Goal: Task Accomplishment & Management: Manage account settings

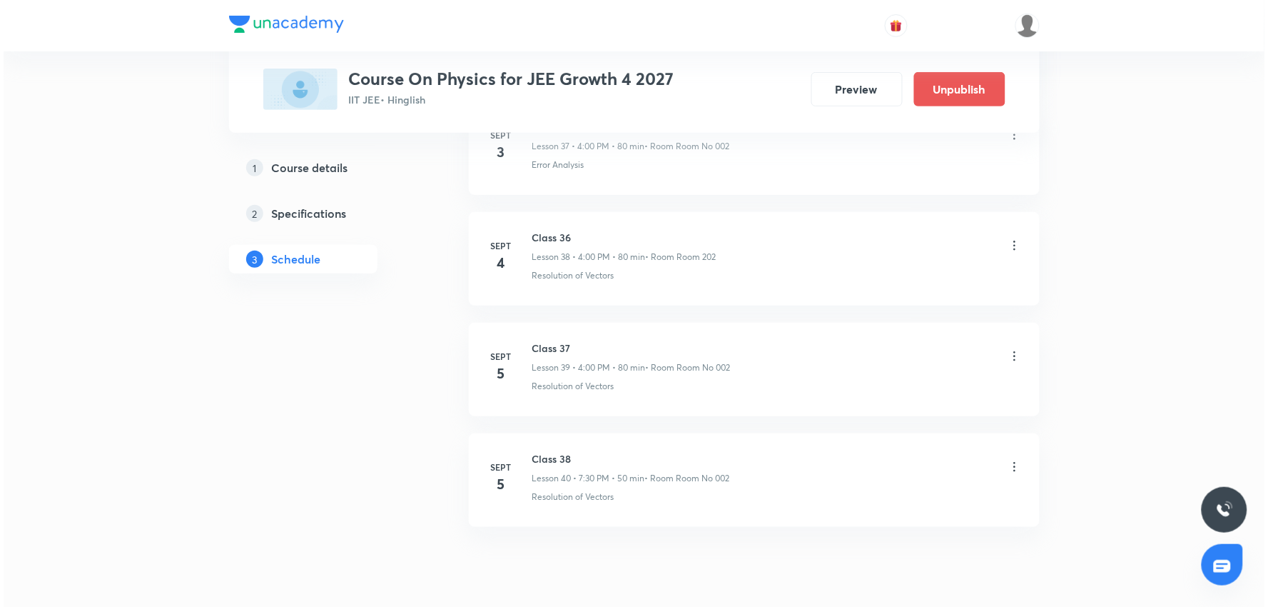
scroll to position [5059, 0]
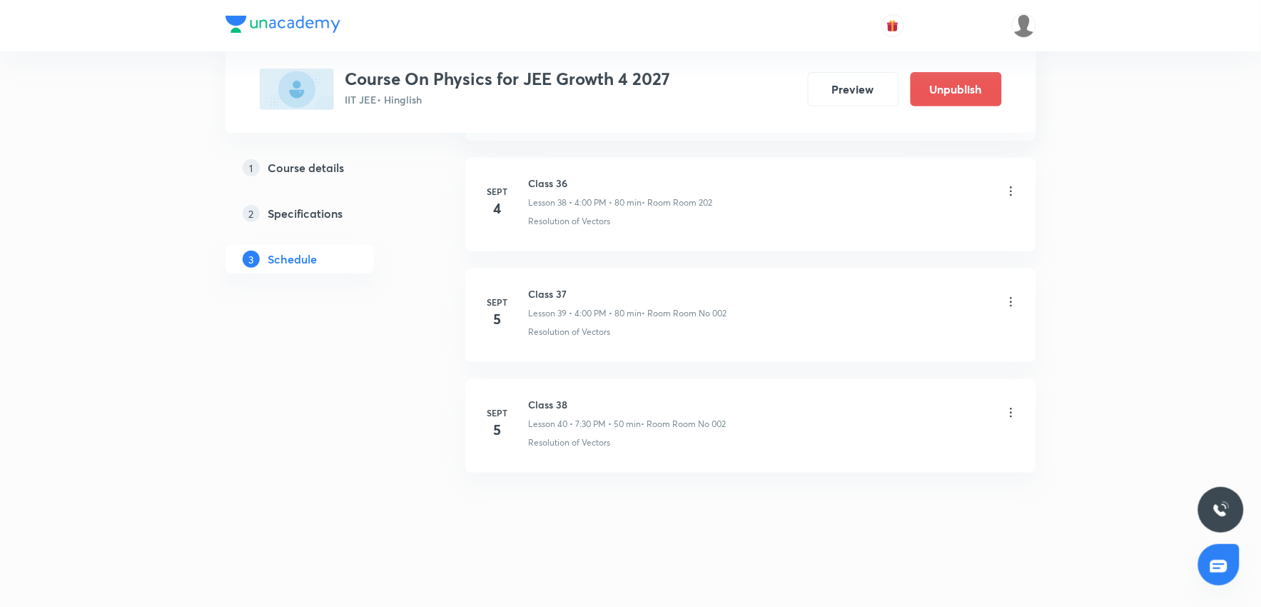
click at [1025, 418] on li "Sept 5 Class 38 Lesson 40 • 7:30 PM • 50 min • Room Room No 002 Resolution of V…" at bounding box center [750, 425] width 571 height 93
click at [1011, 416] on icon at bounding box center [1011, 412] width 2 height 9
click at [875, 451] on p "Edit" at bounding box center [879, 448] width 18 height 15
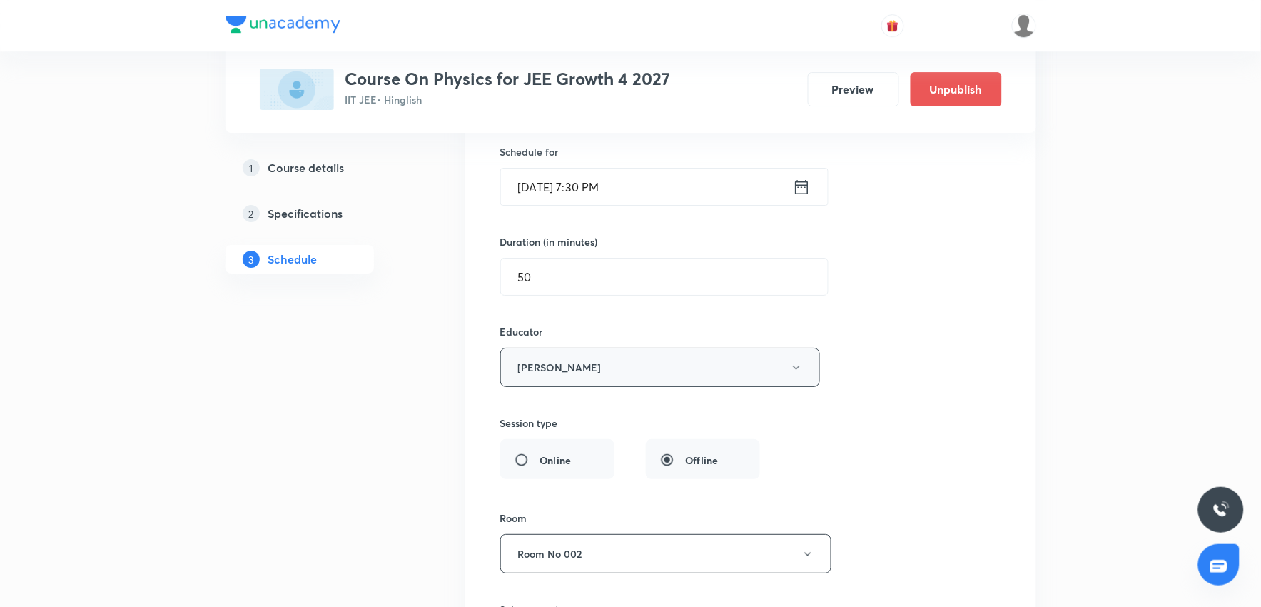
scroll to position [4635, 0]
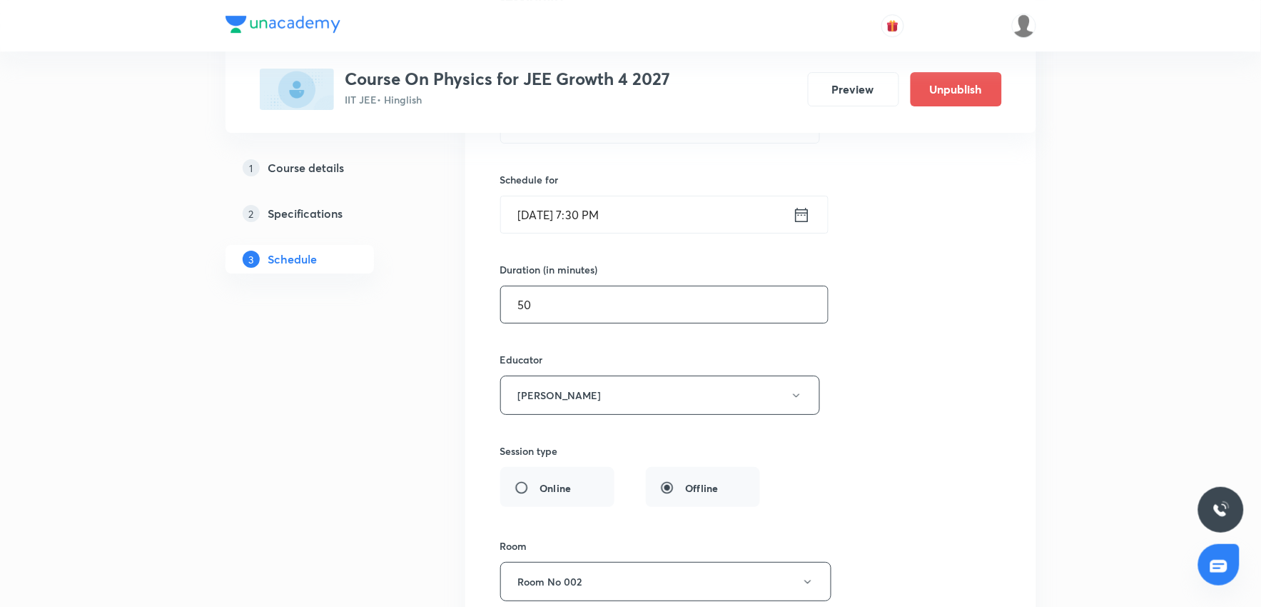
click at [590, 308] on input "50" at bounding box center [664, 304] width 327 height 36
type input "5"
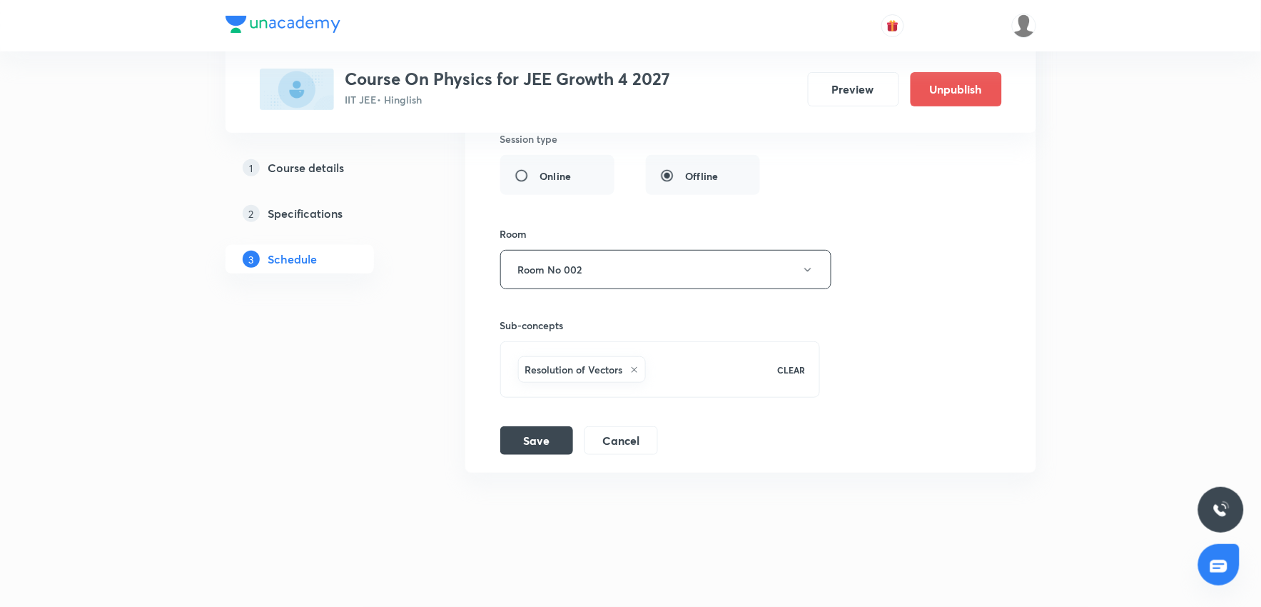
scroll to position [4952, 0]
type input "40"
drag, startPoint x: 502, startPoint y: 452, endPoint x: 511, endPoint y: 458, distance: 10.9
click at [502, 453] on div "Save Cancel" at bounding box center [584, 440] width 169 height 29
click at [530, 443] on button "Save" at bounding box center [536, 439] width 73 height 29
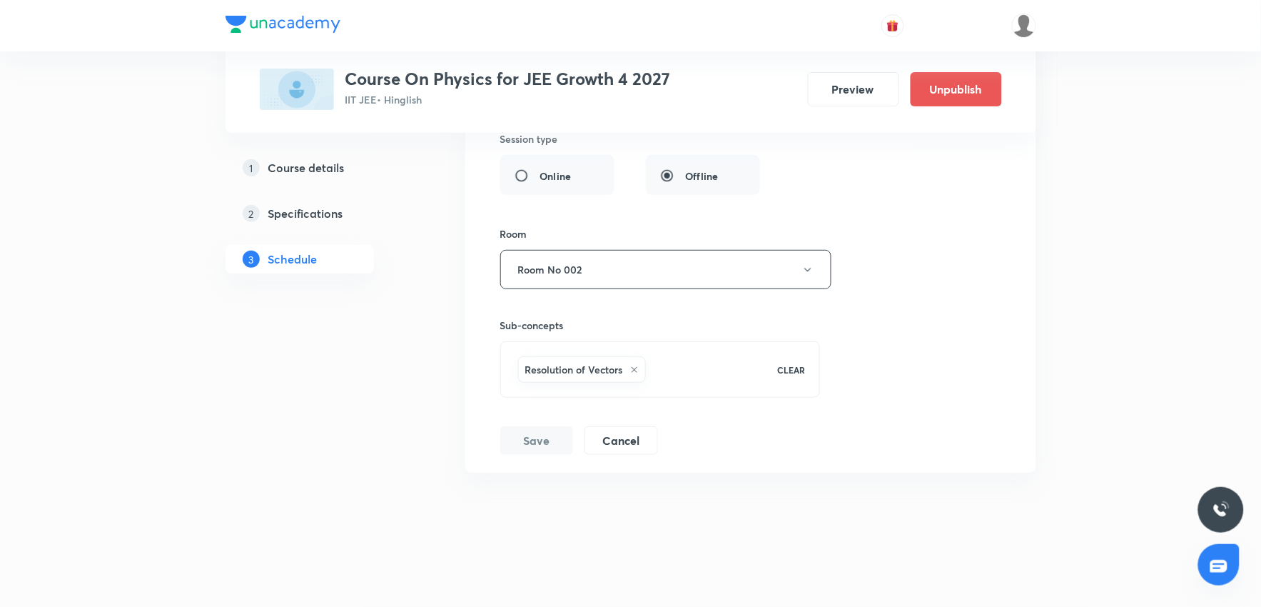
scroll to position [4312, 0]
